Goal: Information Seeking & Learning: Learn about a topic

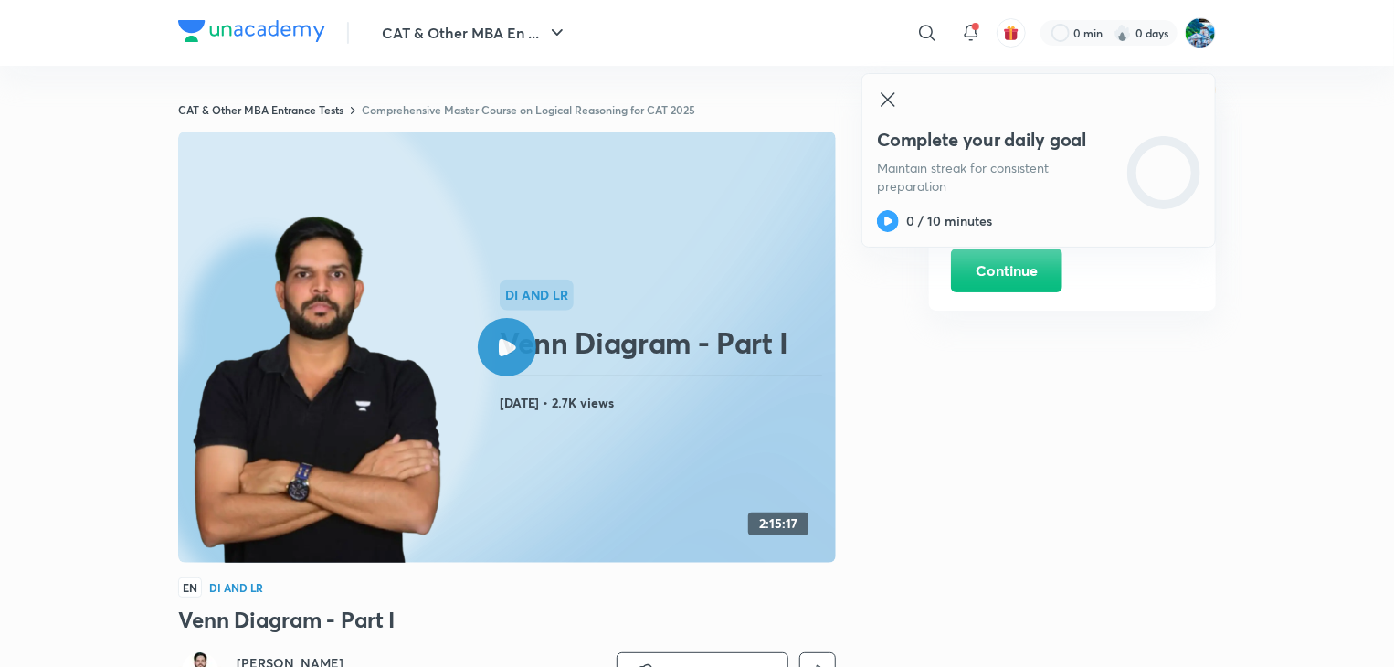
click at [285, 36] on img at bounding box center [251, 31] width 147 height 22
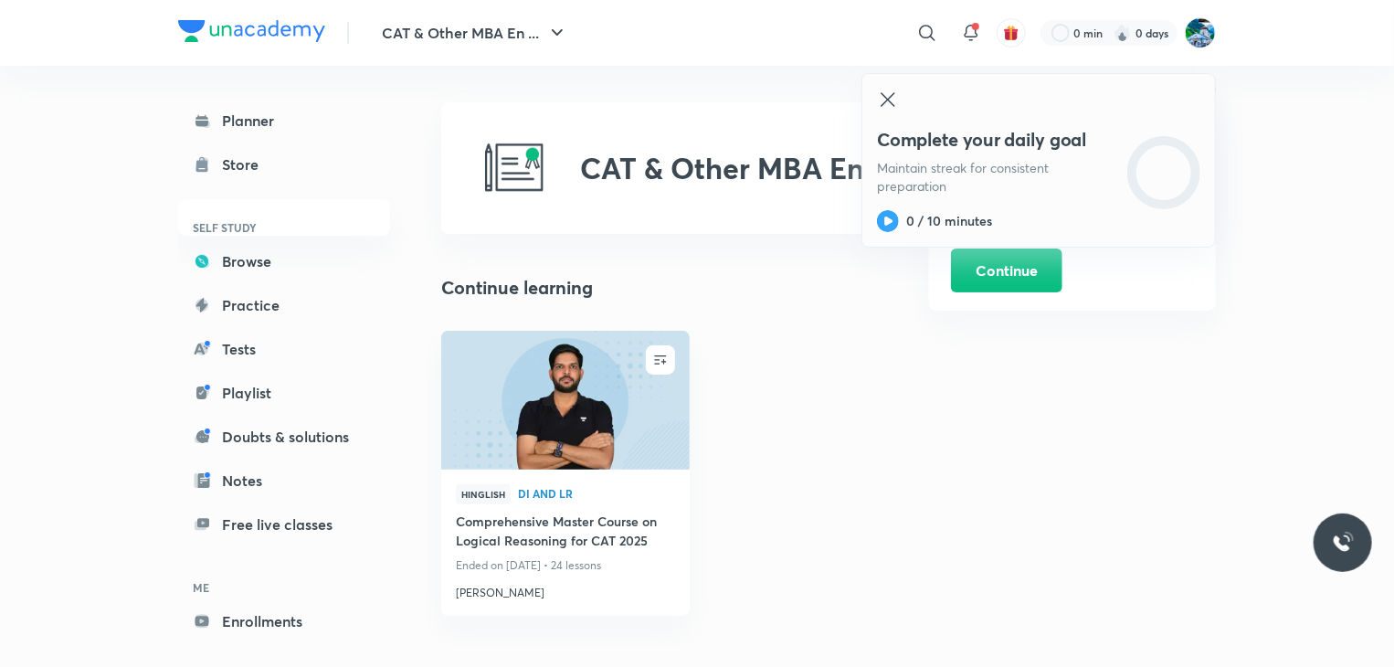
click at [880, 100] on icon at bounding box center [888, 100] width 22 height 22
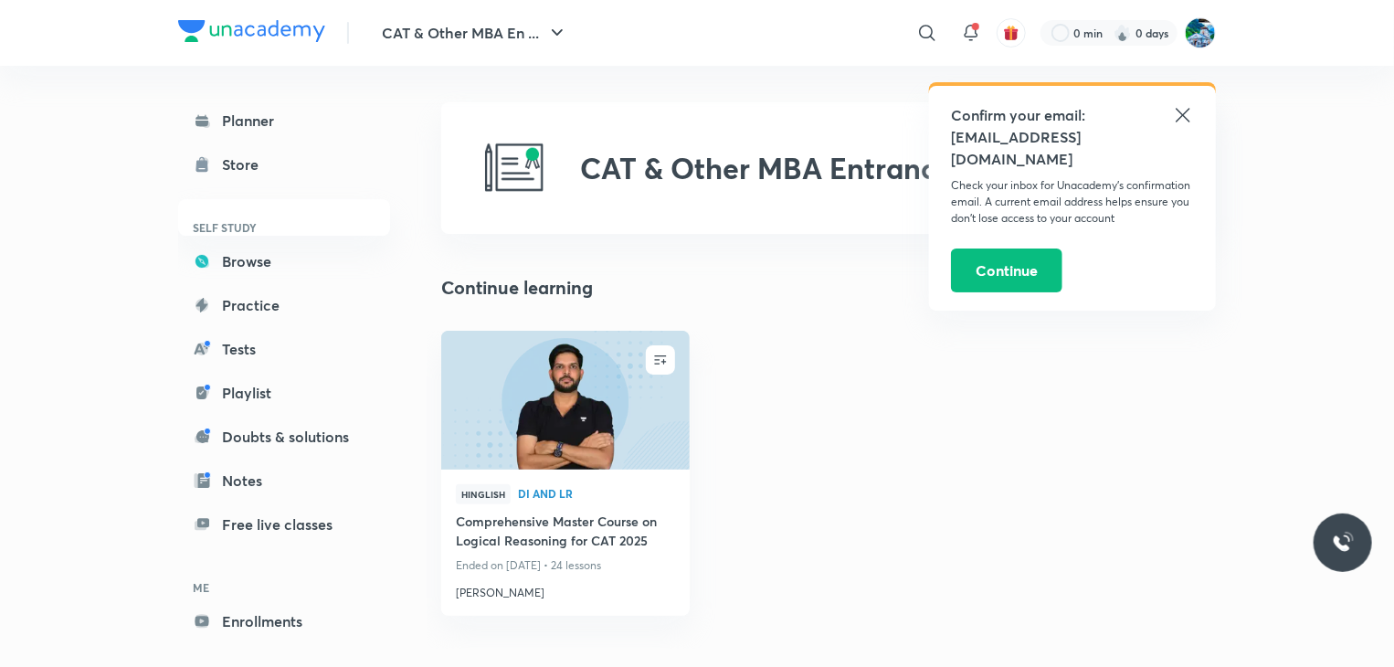
click at [1184, 118] on icon at bounding box center [1183, 115] width 22 height 22
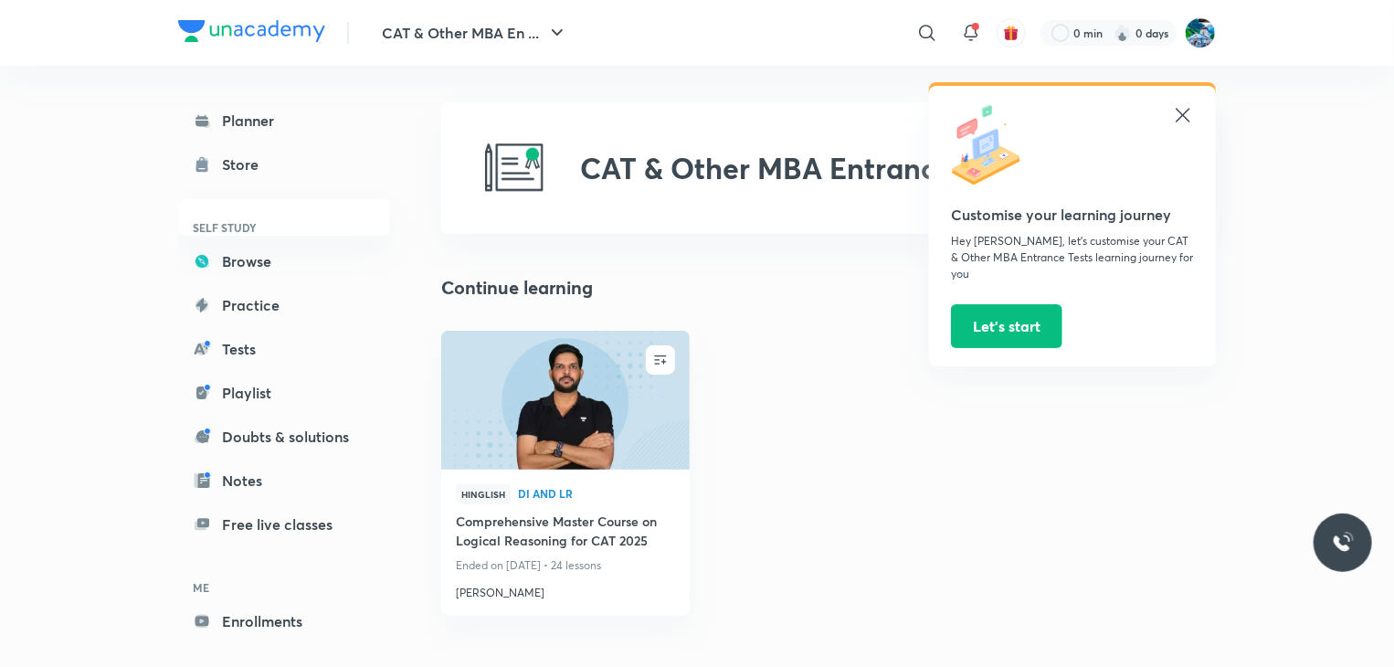
click at [1183, 113] on icon at bounding box center [1183, 115] width 22 height 22
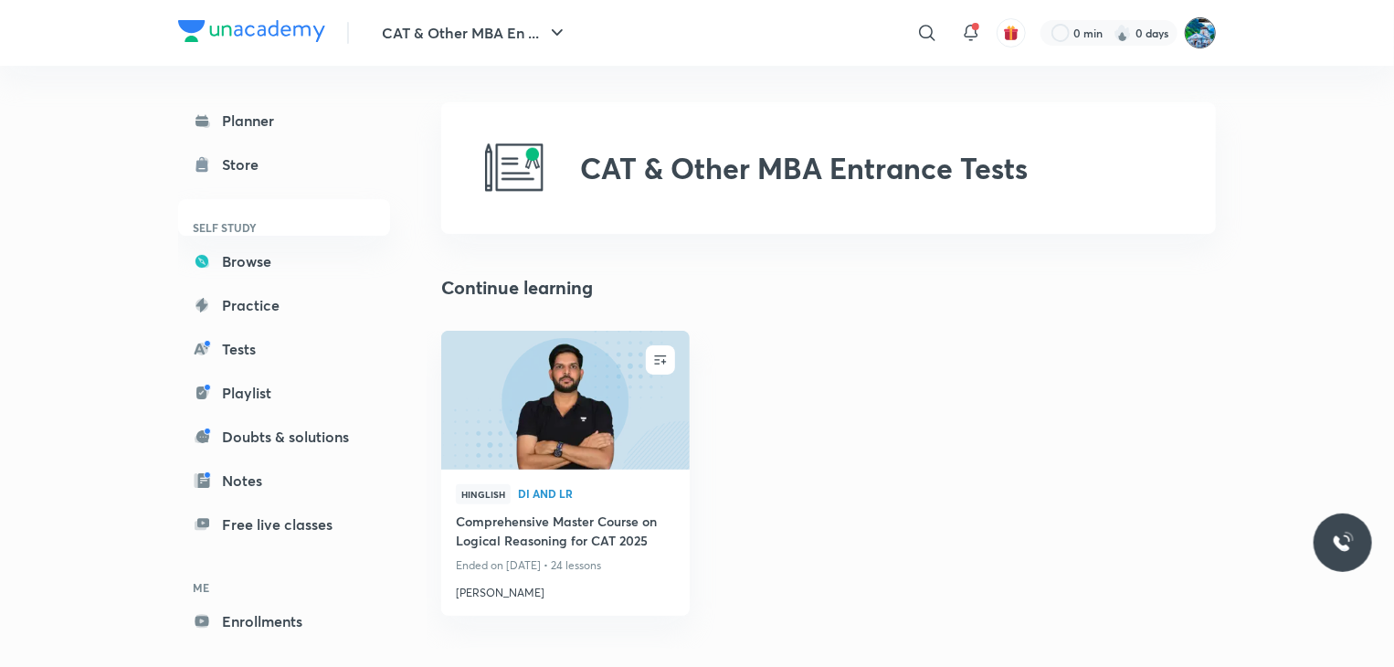
click at [1200, 30] on img at bounding box center [1200, 32] width 31 height 31
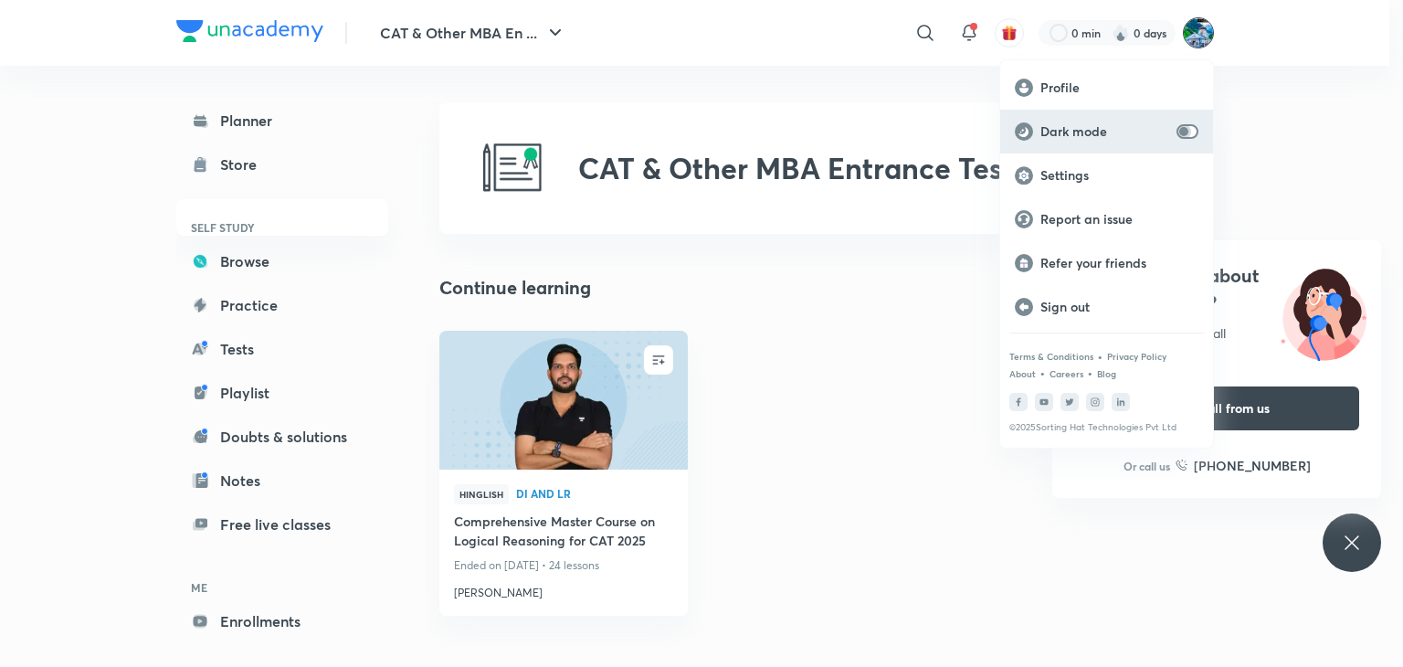
click at [1188, 129] on input "checkbox" at bounding box center [1184, 131] width 44 height 15
checkbox input "true"
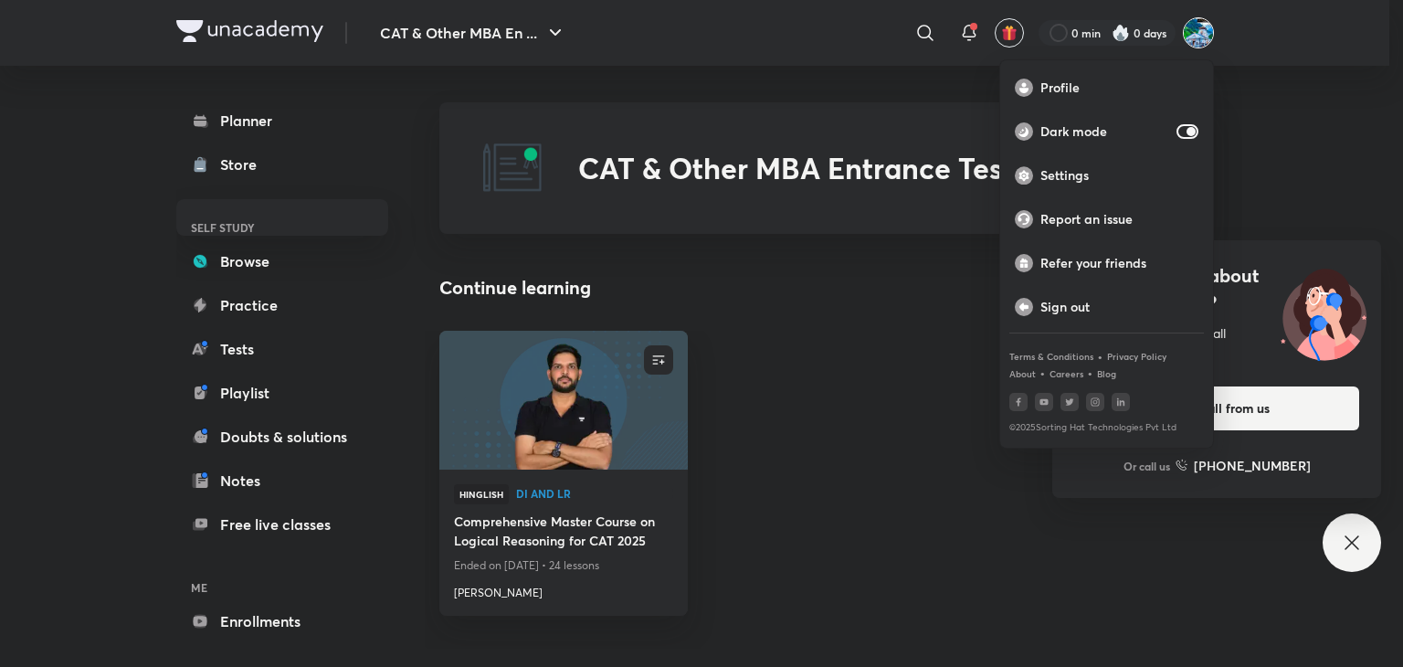
click at [615, 529] on div at bounding box center [701, 333] width 1403 height 667
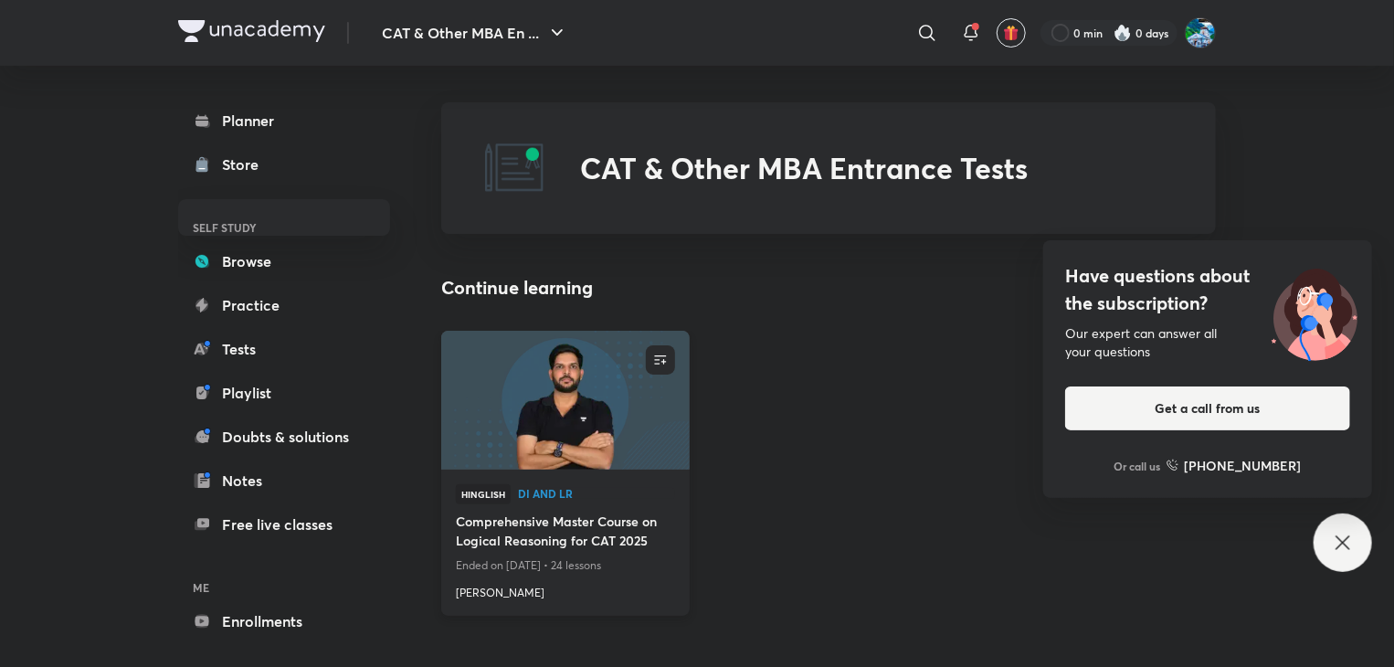
click at [609, 532] on h4 "Comprehensive Master Course on Logical Reasoning for CAT 2025" at bounding box center [565, 532] width 219 height 42
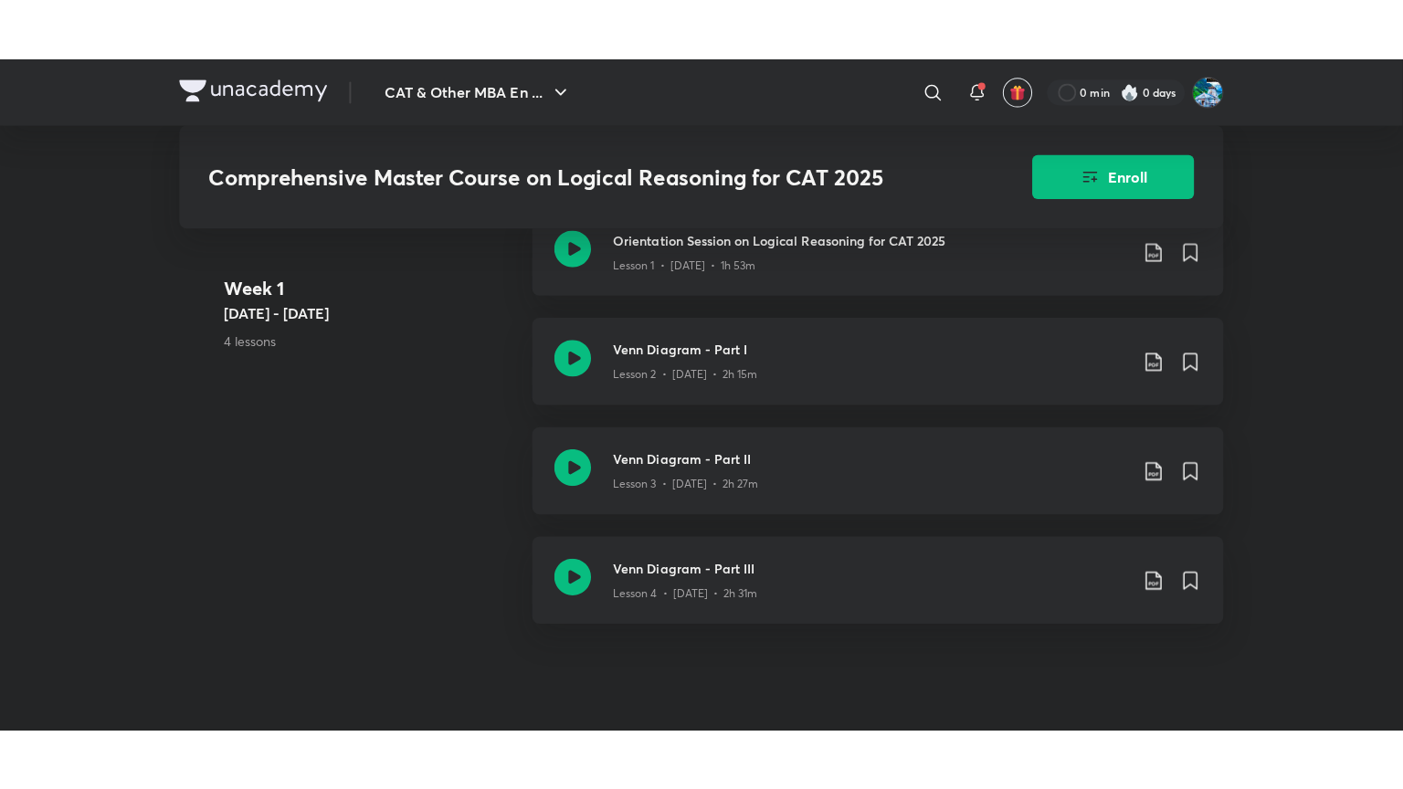
scroll to position [1051, 0]
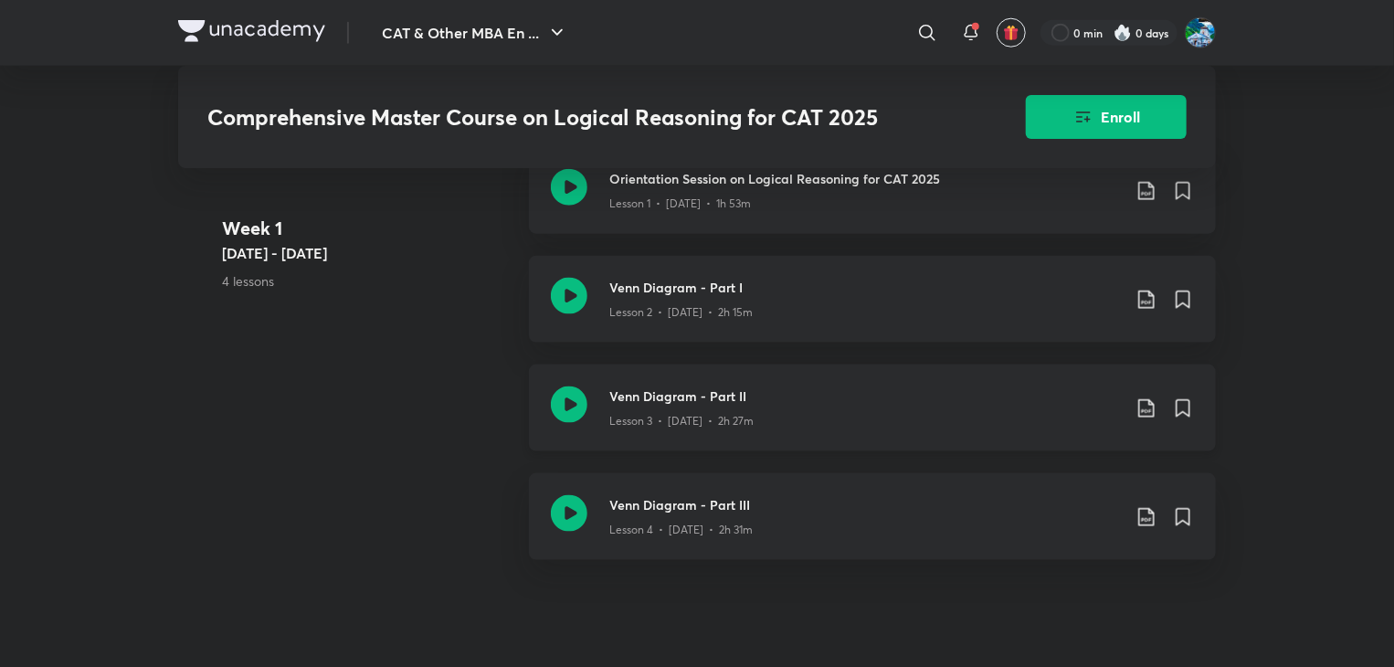
click at [578, 416] on icon at bounding box center [569, 404] width 37 height 37
